Goal: Navigation & Orientation: Understand site structure

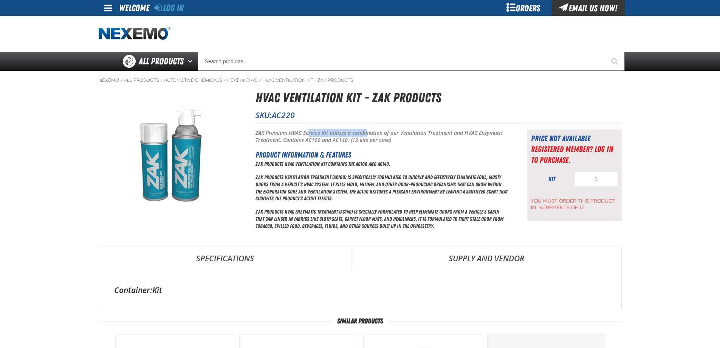
drag, startPoint x: 309, startPoint y: 132, endPoint x: 376, endPoint y: 130, distance: 67.0
click at [371, 131] on p "ZAK Premium HVAC Service Kit utilizes a combination of our Ventilation Treatmen…" at bounding box center [382, 136] width 253 height 14
click at [376, 130] on p "ZAK Premium HVAC Service Kit utilizes a combination of our Ventilation Treatmen…" at bounding box center [382, 136] width 253 height 14
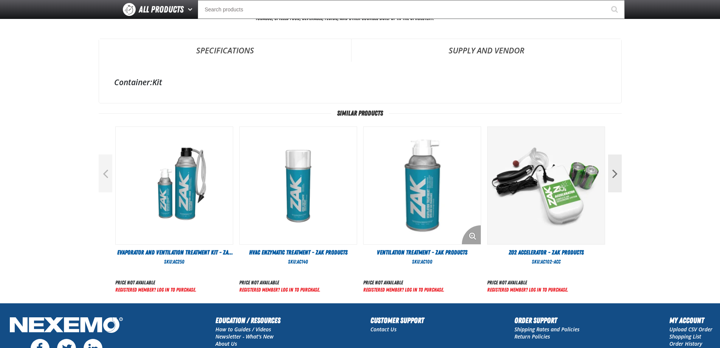
scroll to position [189, 0]
click at [579, 182] on img "View Details of the ZO2 Accelerator - ZAK Products" at bounding box center [546, 184] width 117 height 117
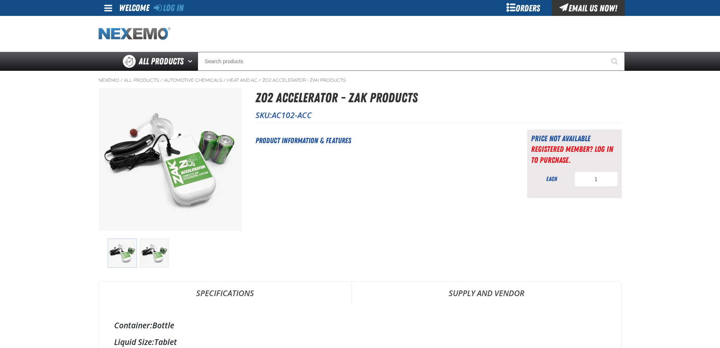
click at [144, 34] on img "Home" at bounding box center [135, 33] width 72 height 13
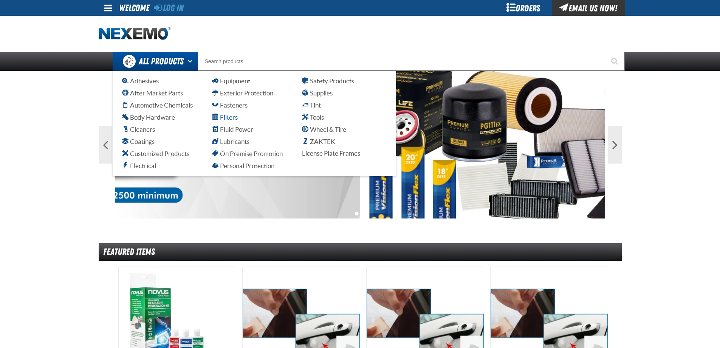
click at [231, 118] on span "Filters" at bounding box center [225, 116] width 26 height 7
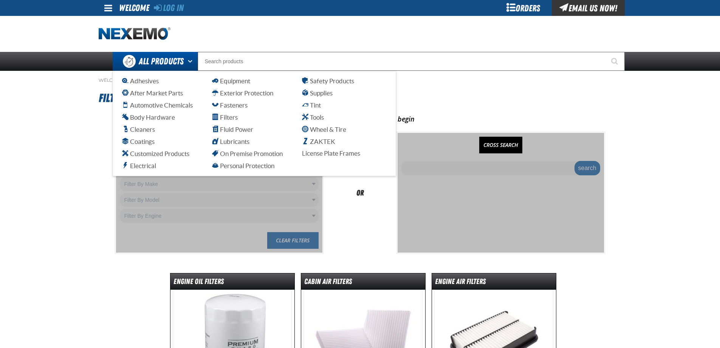
click at [143, 160] on ul "Adhesives After Market Parts Automotive Chemicals Body Hardware Cleaners Coatin…" at bounding box center [254, 123] width 265 height 94
click at [142, 166] on span "Electrical" at bounding box center [139, 165] width 34 height 7
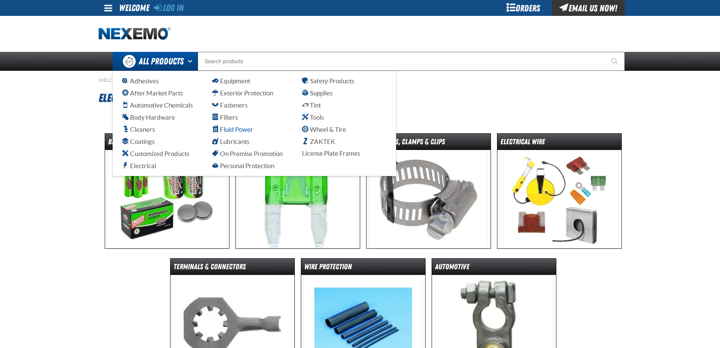
click at [235, 130] on span "Fluid Power" at bounding box center [232, 129] width 41 height 7
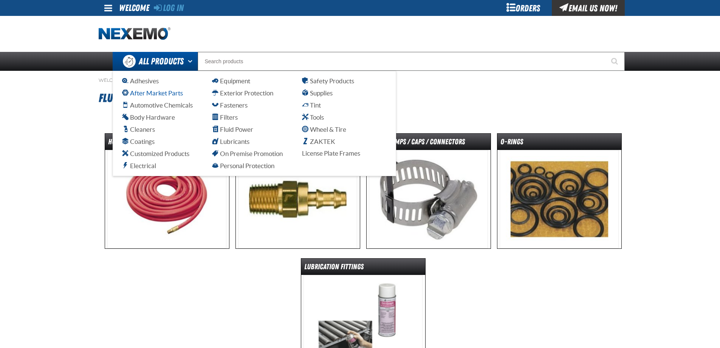
click at [146, 91] on span "After Market Parts" at bounding box center [152, 92] width 61 height 7
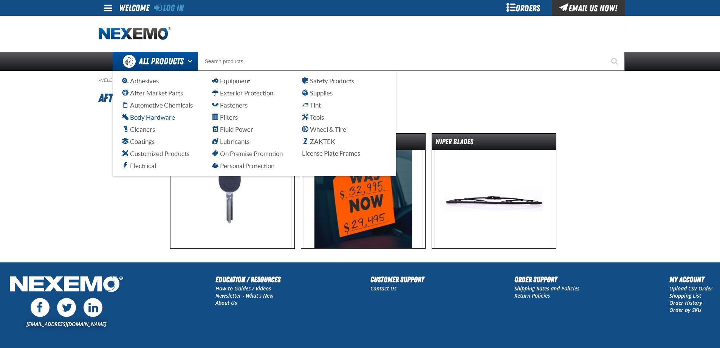
click at [144, 114] on span "Body Hardware" at bounding box center [148, 116] width 53 height 7
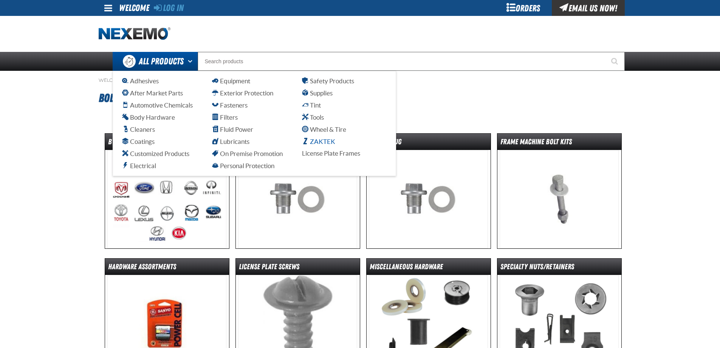
click at [328, 138] on span "ZAKTEK" at bounding box center [318, 141] width 33 height 7
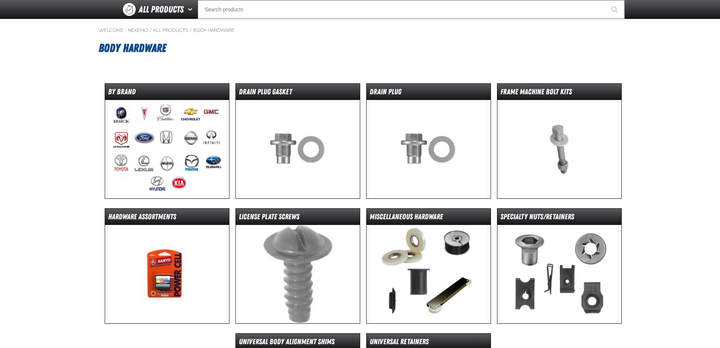
scroll to position [265, 0]
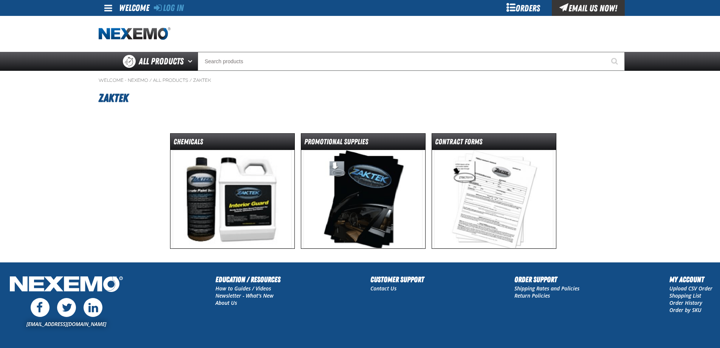
click at [247, 184] on img at bounding box center [232, 199] width 119 height 98
click at [355, 163] on img at bounding box center [363, 199] width 119 height 98
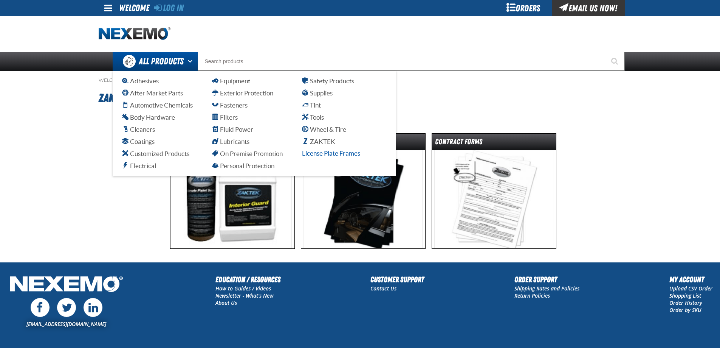
click at [332, 154] on span "License Plate Frames" at bounding box center [331, 152] width 58 height 7
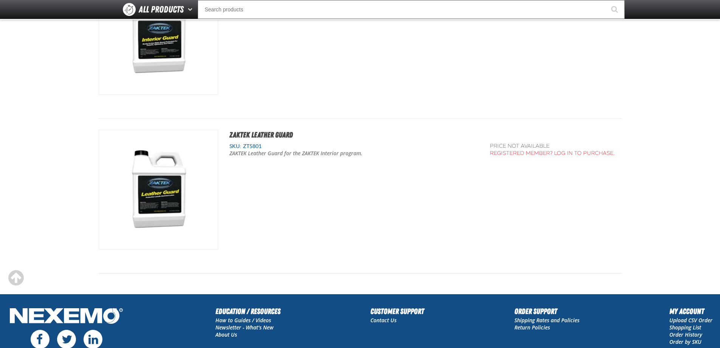
scroll to position [306, 0]
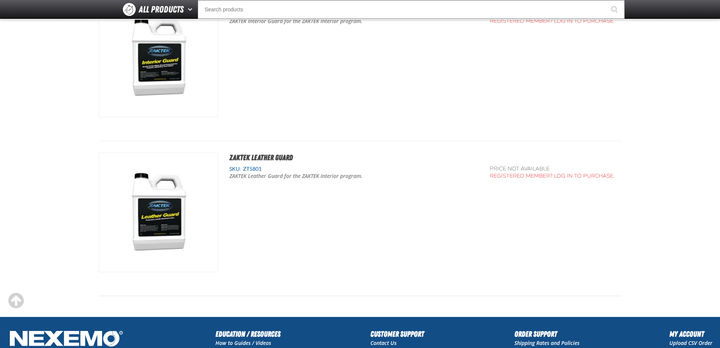
drag, startPoint x: 225, startPoint y: 130, endPoint x: 222, endPoint y: 124, distance: 6.3
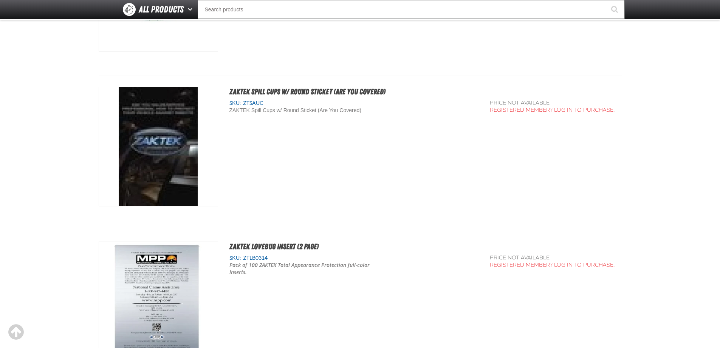
scroll to position [983, 0]
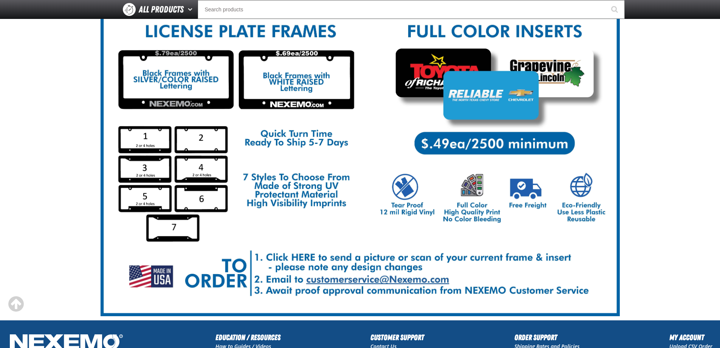
scroll to position [31, 0]
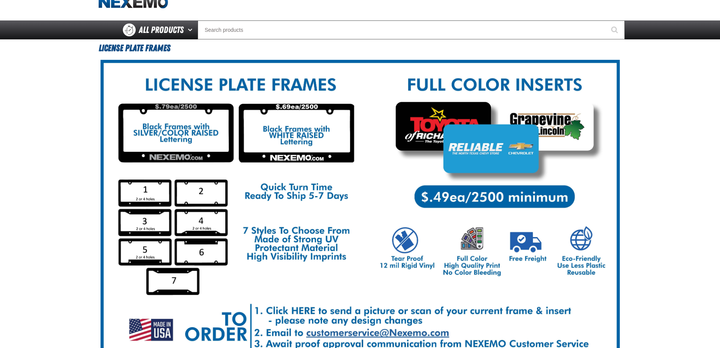
click at [59, 202] on main "License Plate Frames" at bounding box center [360, 206] width 720 height 334
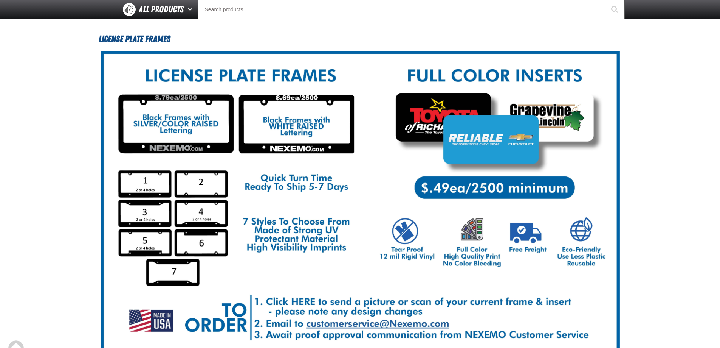
scroll to position [0, 0]
